Goal: Obtain resource: Download file/media

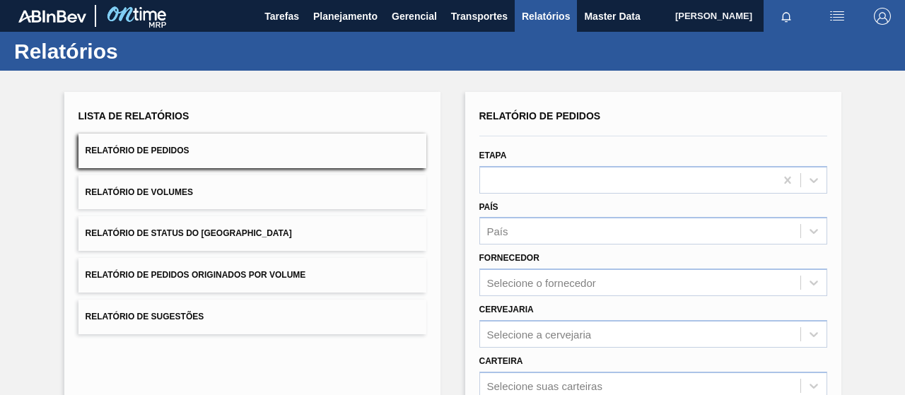
scroll to position [257, 0]
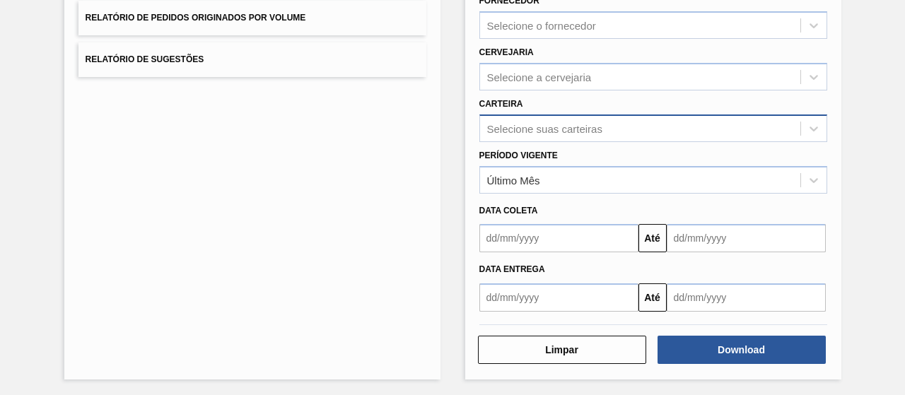
click at [551, 127] on div "Selecione suas carteiras" at bounding box center [544, 128] width 115 height 12
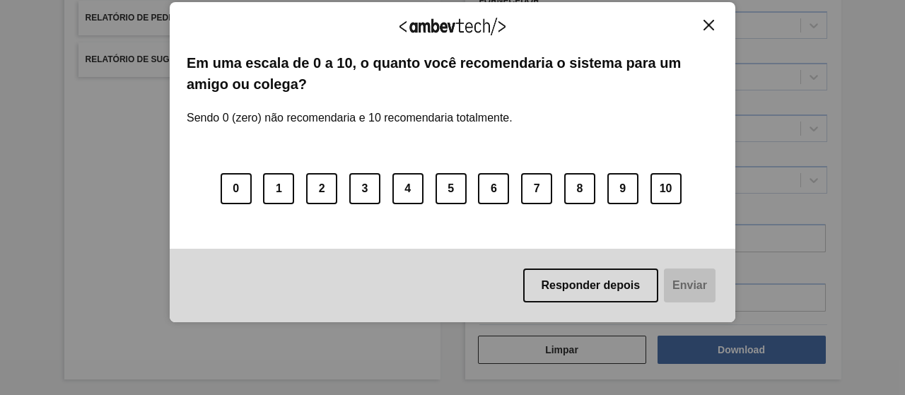
click at [716, 22] on button "Close" at bounding box center [708, 25] width 19 height 12
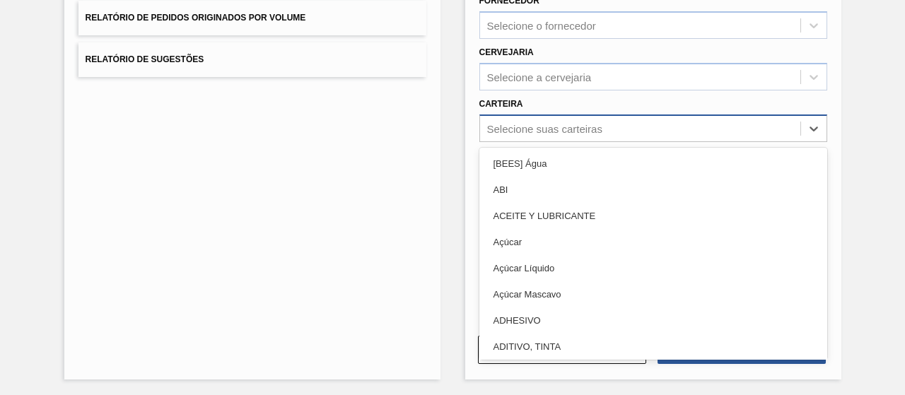
click at [540, 138] on div "Selecione suas carteiras" at bounding box center [653, 129] width 348 height 28
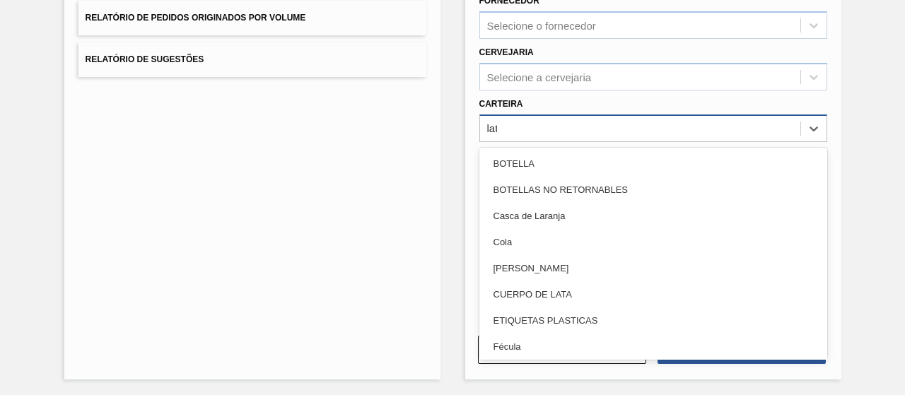
type input "lata"
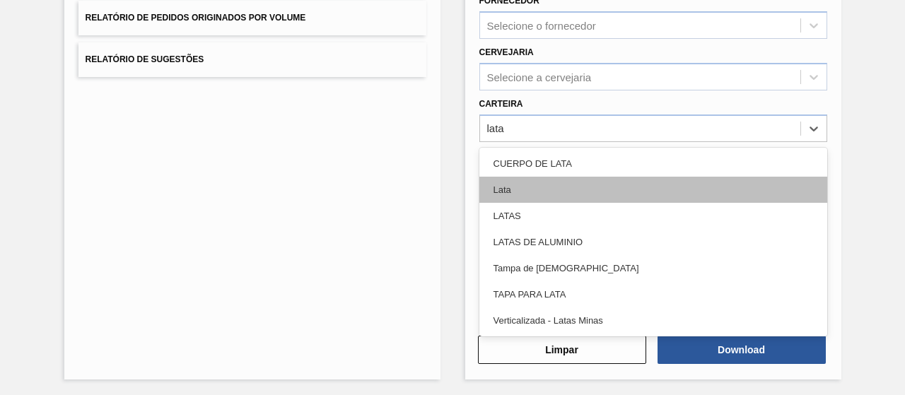
click at [509, 183] on div "Lata" at bounding box center [653, 190] width 348 height 26
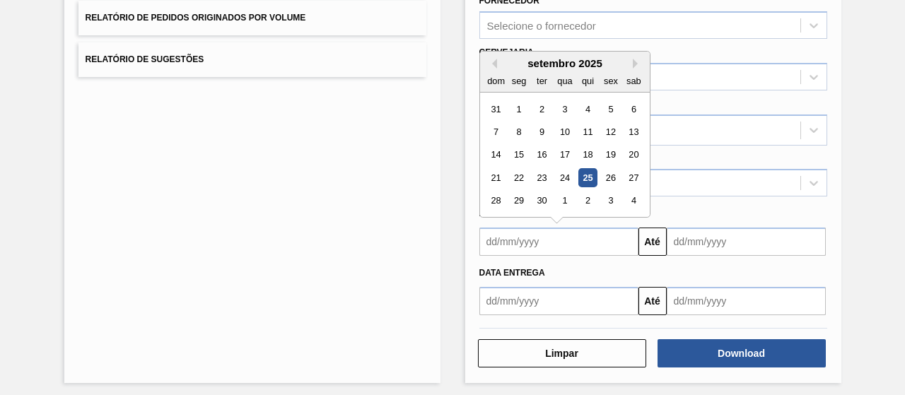
click at [532, 244] on input "text" at bounding box center [558, 242] width 159 height 28
click at [543, 173] on div "23" at bounding box center [541, 177] width 19 height 19
type input "[DATE]"
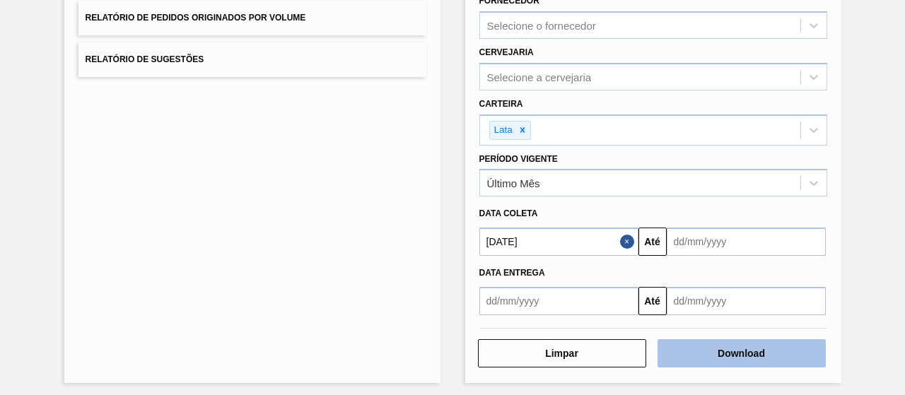
click at [747, 346] on button "Download" at bounding box center [742, 353] width 168 height 28
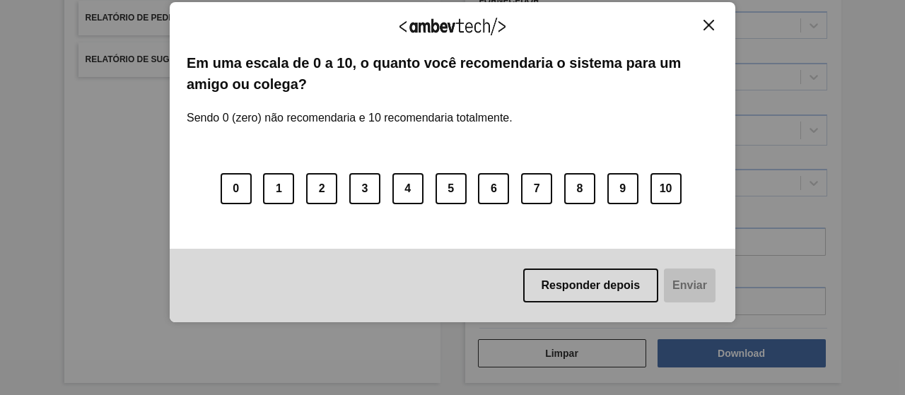
click at [703, 28] on button "Close" at bounding box center [708, 25] width 19 height 12
